Goal: Information Seeking & Learning: Learn about a topic

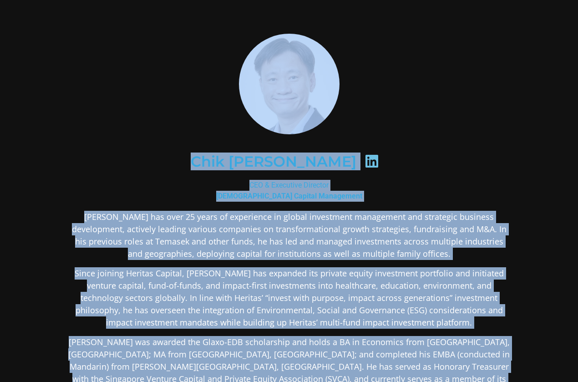
click at [410, 162] on div "Chik [PERSON_NAME]" at bounding box center [289, 161] width 398 height 47
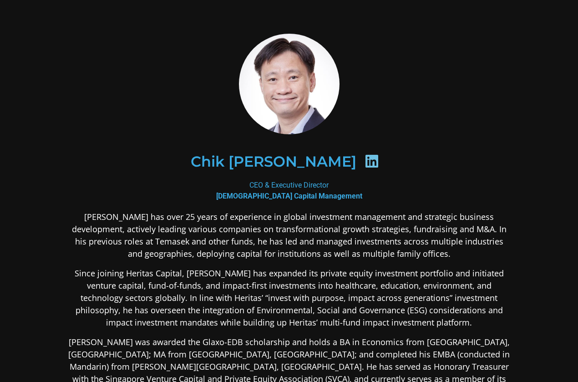
click at [364, 162] on icon at bounding box center [371, 161] width 15 height 15
click at [302, 76] on img at bounding box center [289, 84] width 101 height 101
click at [299, 109] on img at bounding box center [289, 84] width 101 height 101
click at [364, 166] on icon at bounding box center [371, 161] width 15 height 15
click at [269, 117] on div "Chik [PERSON_NAME]" at bounding box center [289, 161] width 442 height 91
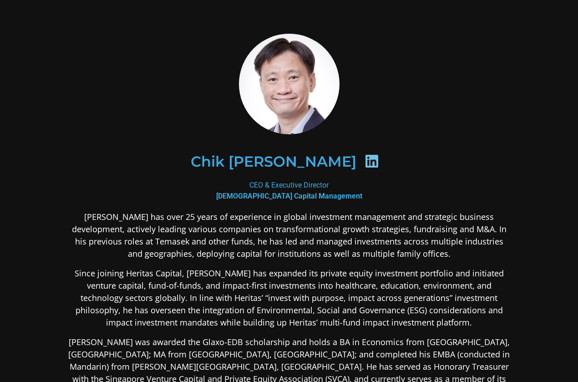
click at [282, 158] on h2 "Chik [PERSON_NAME]" at bounding box center [274, 161] width 166 height 15
click at [281, 189] on div "CEO & Executive Director Heritas Capital Management" at bounding box center [289, 191] width 442 height 22
click at [364, 160] on icon at bounding box center [371, 161] width 15 height 15
click at [310, 108] on img at bounding box center [289, 84] width 101 height 101
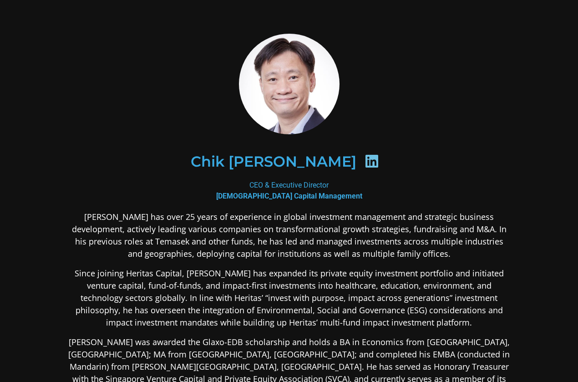
click at [310, 108] on img at bounding box center [289, 84] width 101 height 101
